Goal: Information Seeking & Learning: Learn about a topic

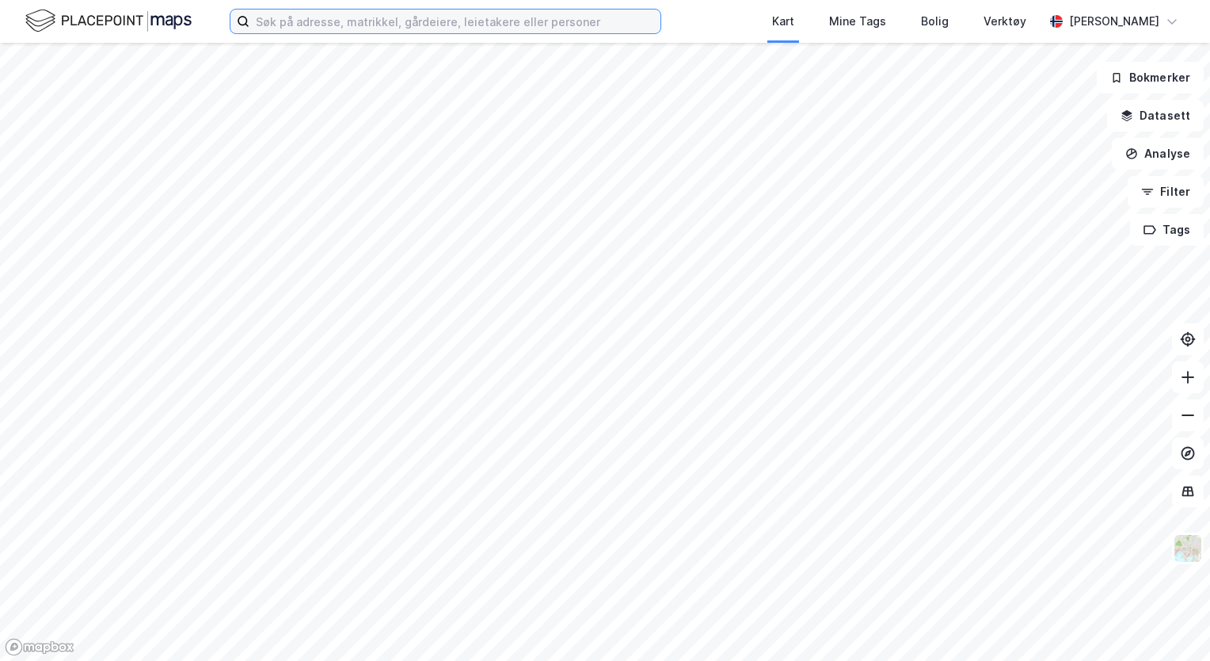
click at [524, 21] on input at bounding box center [455, 22] width 411 height 24
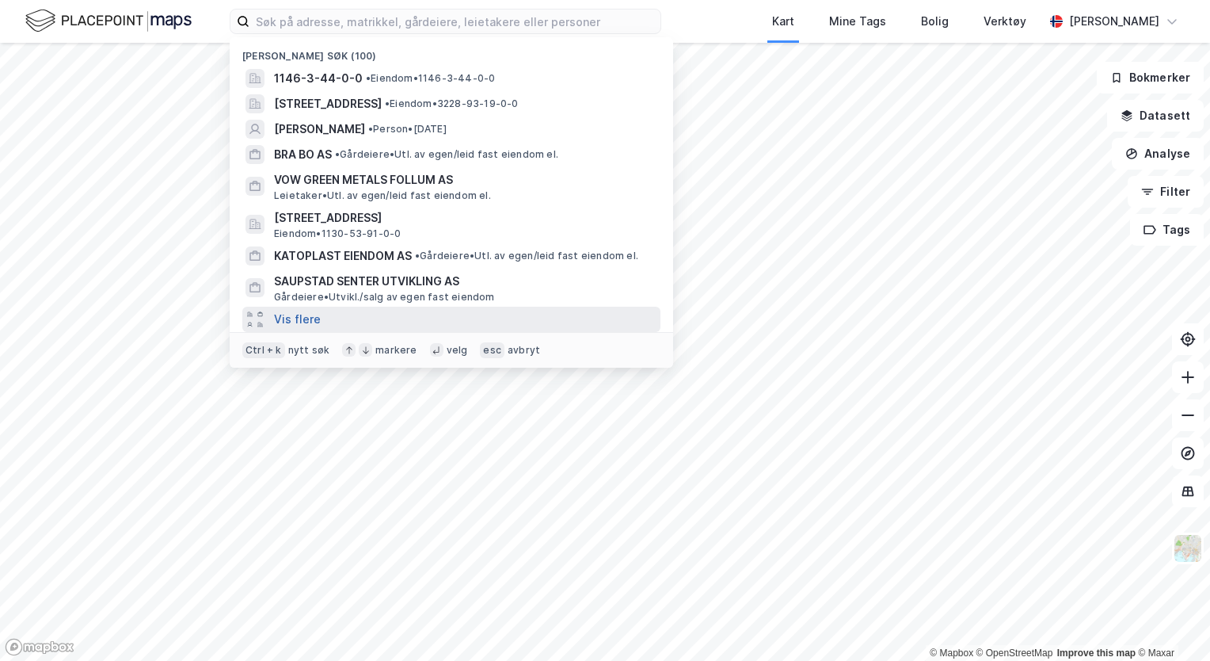
click at [293, 314] on button "Vis flere" at bounding box center [297, 319] width 47 height 19
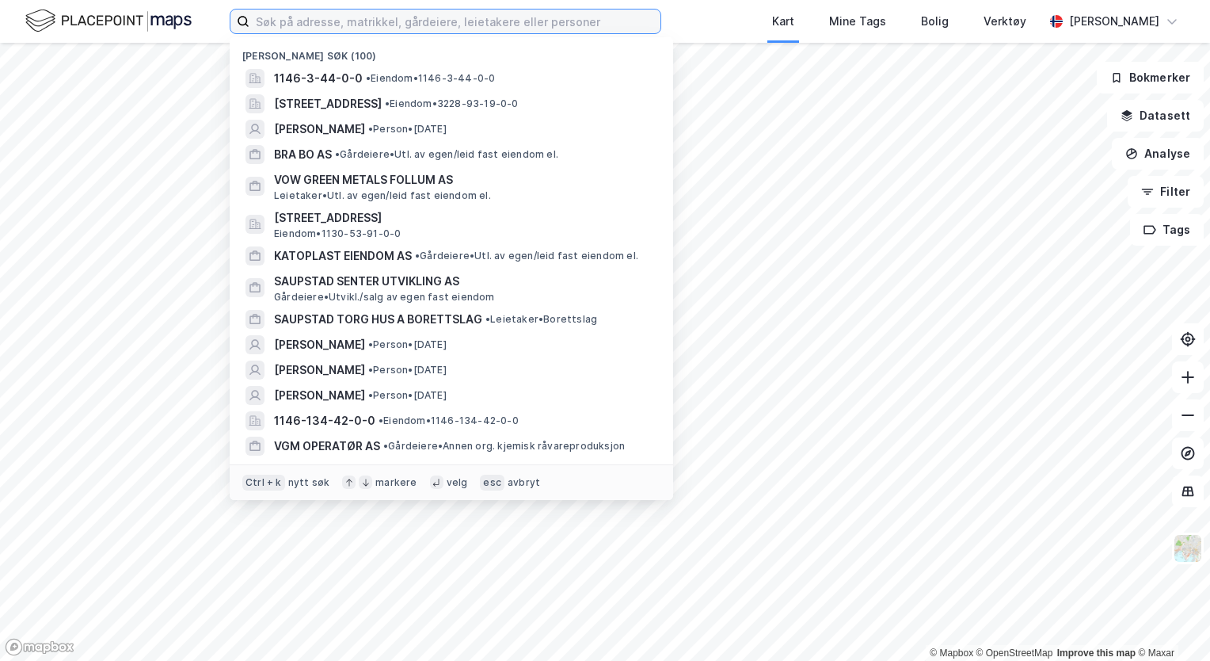
click at [393, 23] on input at bounding box center [455, 22] width 411 height 24
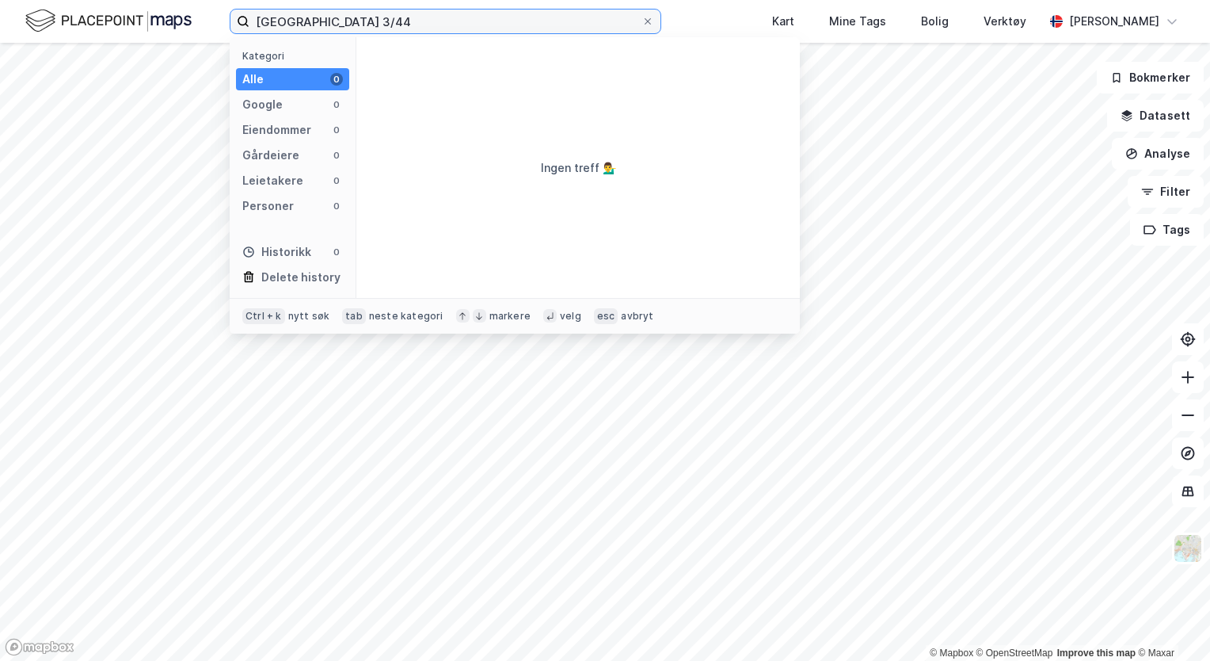
click at [369, 21] on input "[GEOGRAPHIC_DATA] 3/44" at bounding box center [446, 22] width 392 height 24
click at [318, 31] on input "[GEOGRAPHIC_DATA] 3/44" at bounding box center [446, 22] width 392 height 24
click at [318, 25] on input "[GEOGRAPHIC_DATA] 3/44" at bounding box center [446, 22] width 392 height 24
type input "tysvær 3/44"
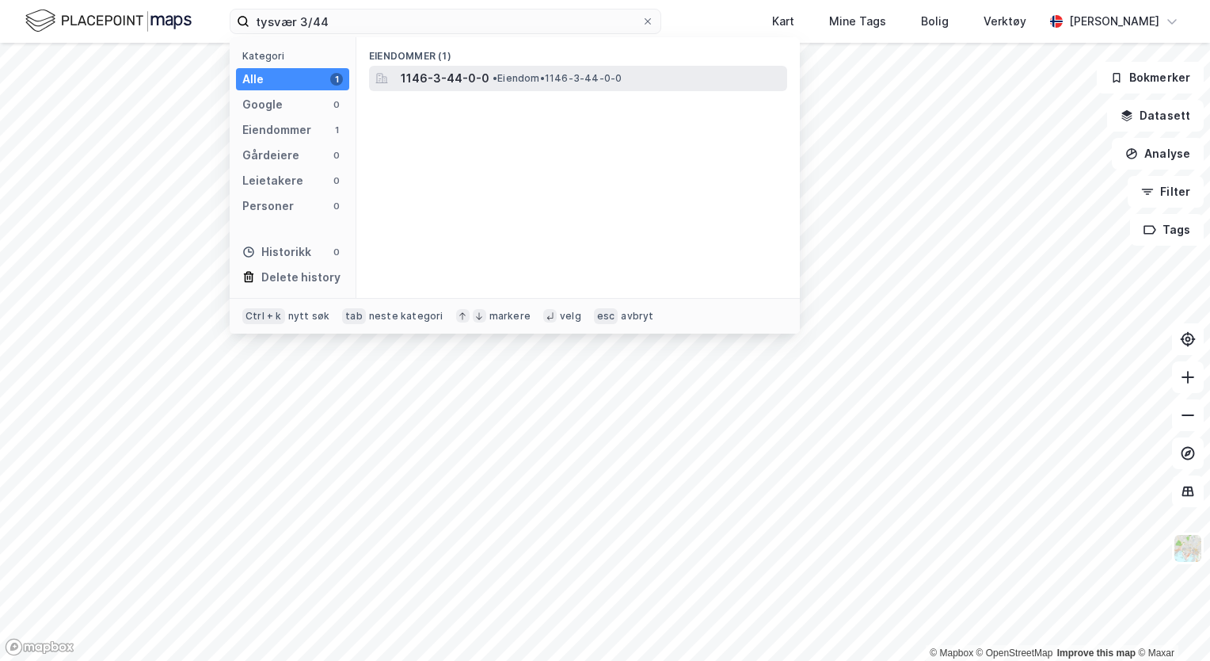
click at [459, 79] on span "1146-3-44-0-0" at bounding box center [445, 78] width 89 height 19
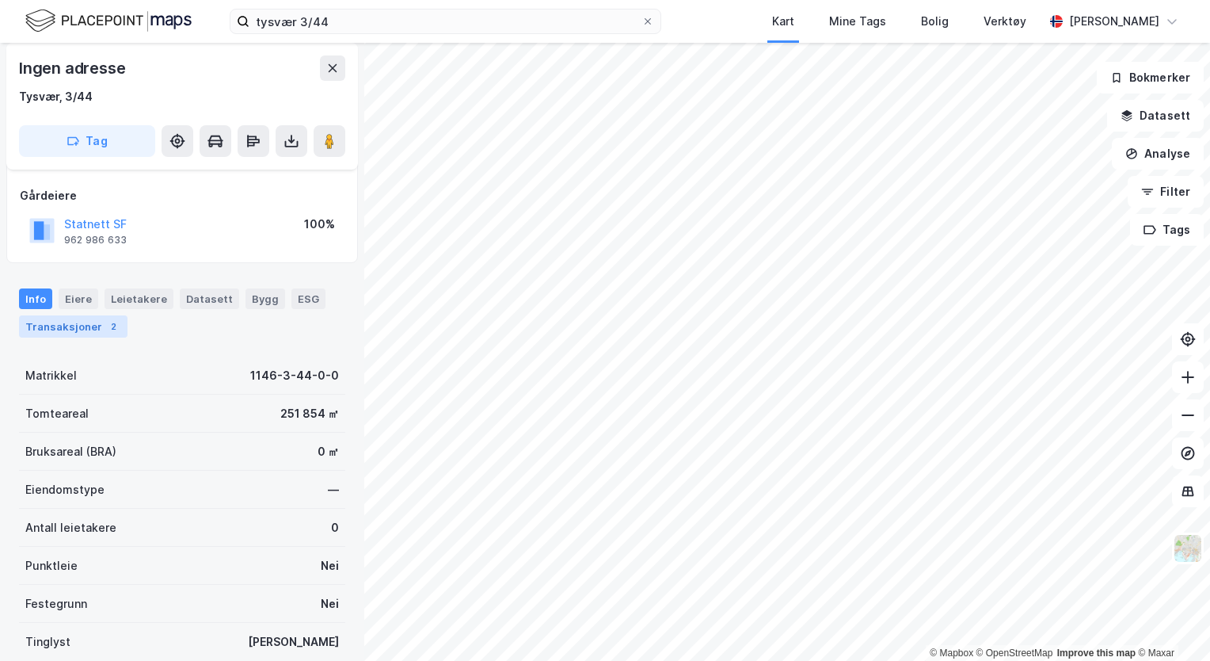
click at [115, 322] on div "Transaksjoner 2" at bounding box center [73, 326] width 109 height 22
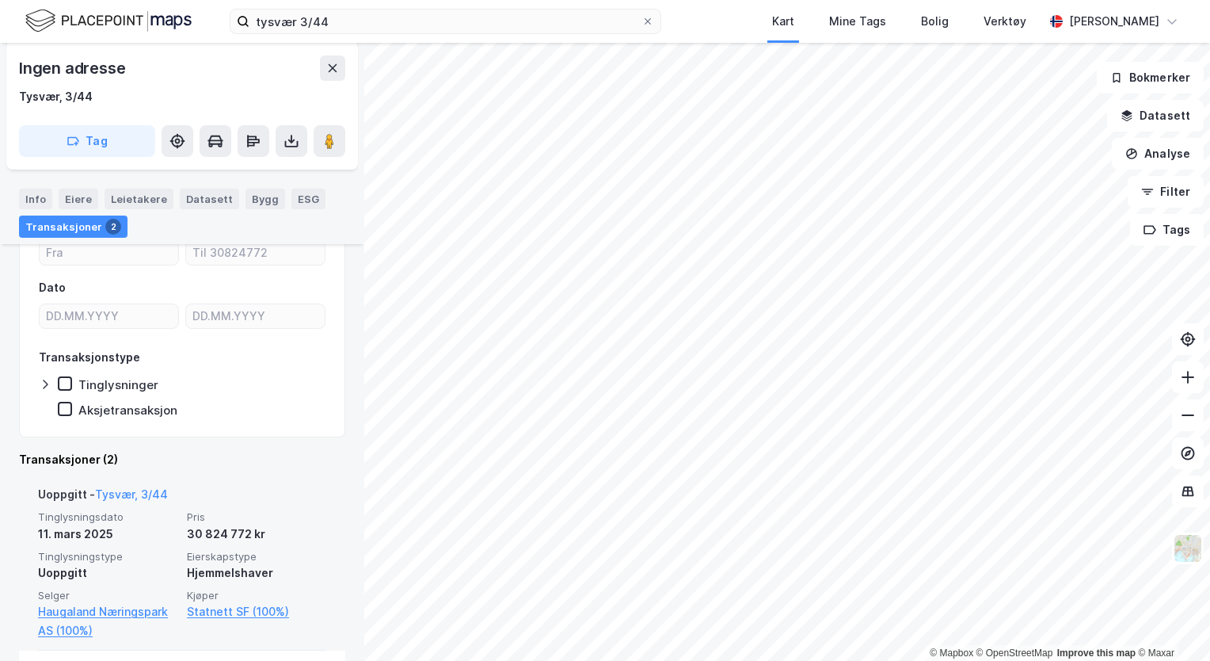
scroll to position [317, 0]
